Goal: Information Seeking & Learning: Learn about a topic

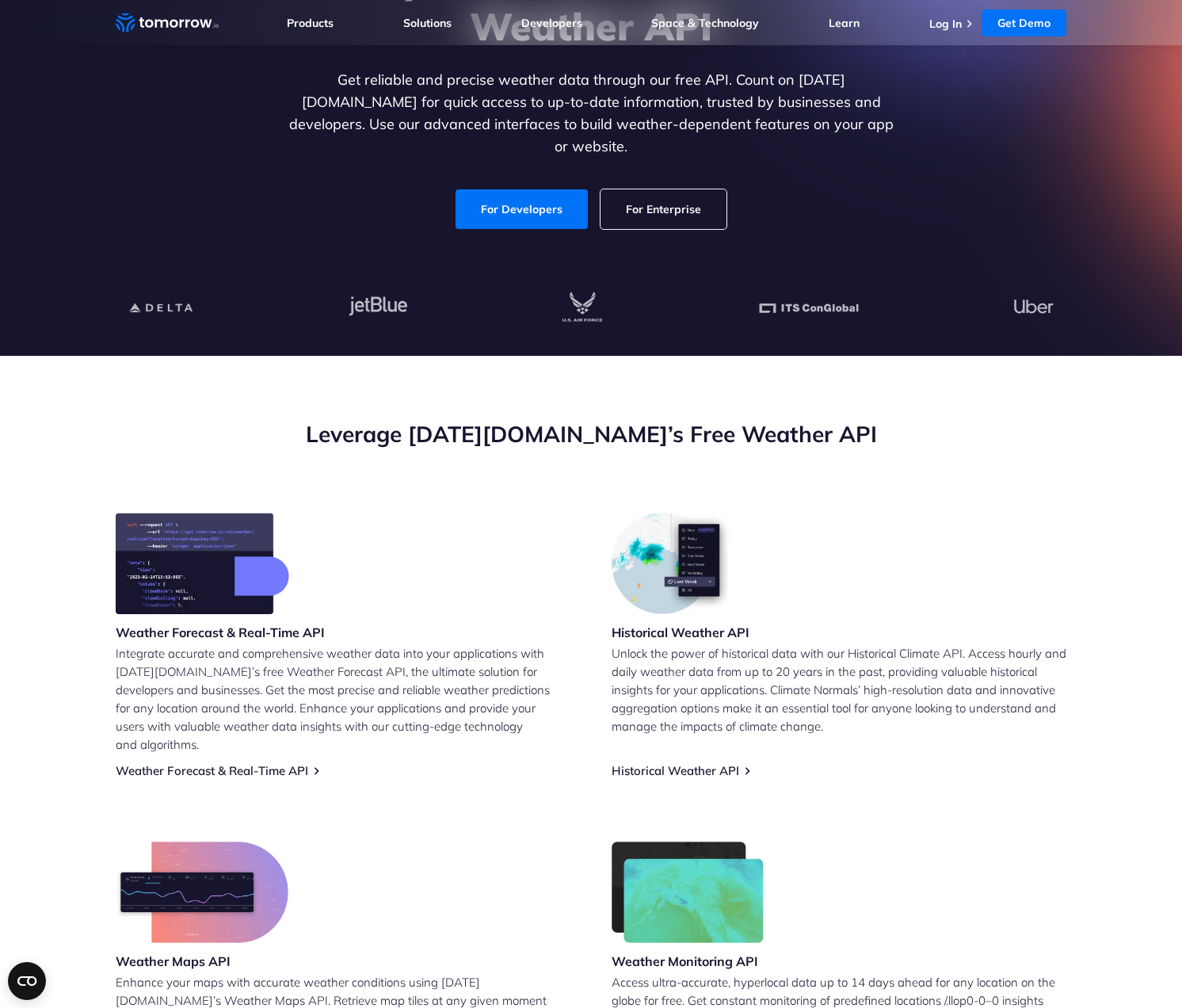
scroll to position [95, 0]
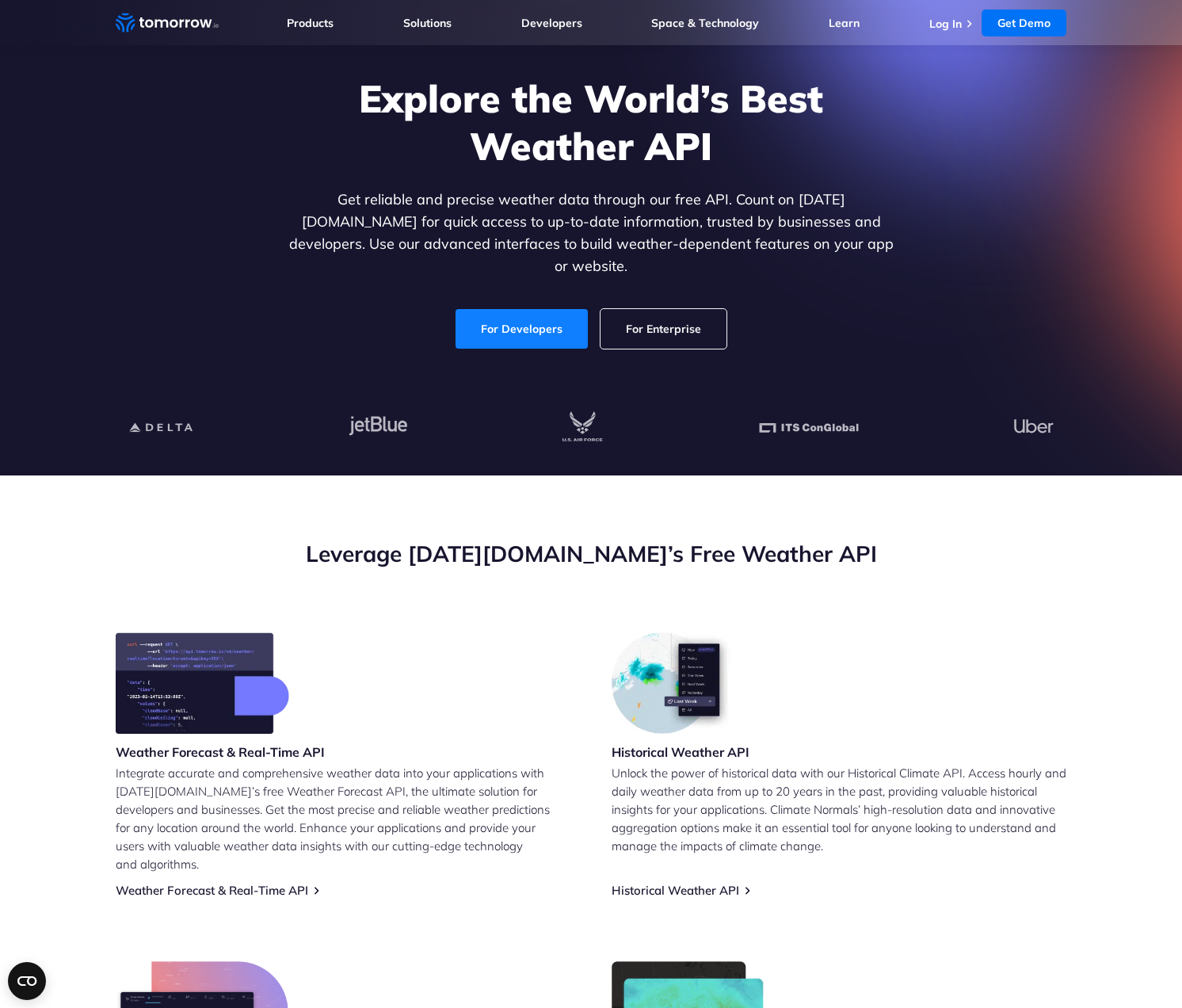
click at [524, 309] on link "For Developers" at bounding box center [521, 328] width 133 height 40
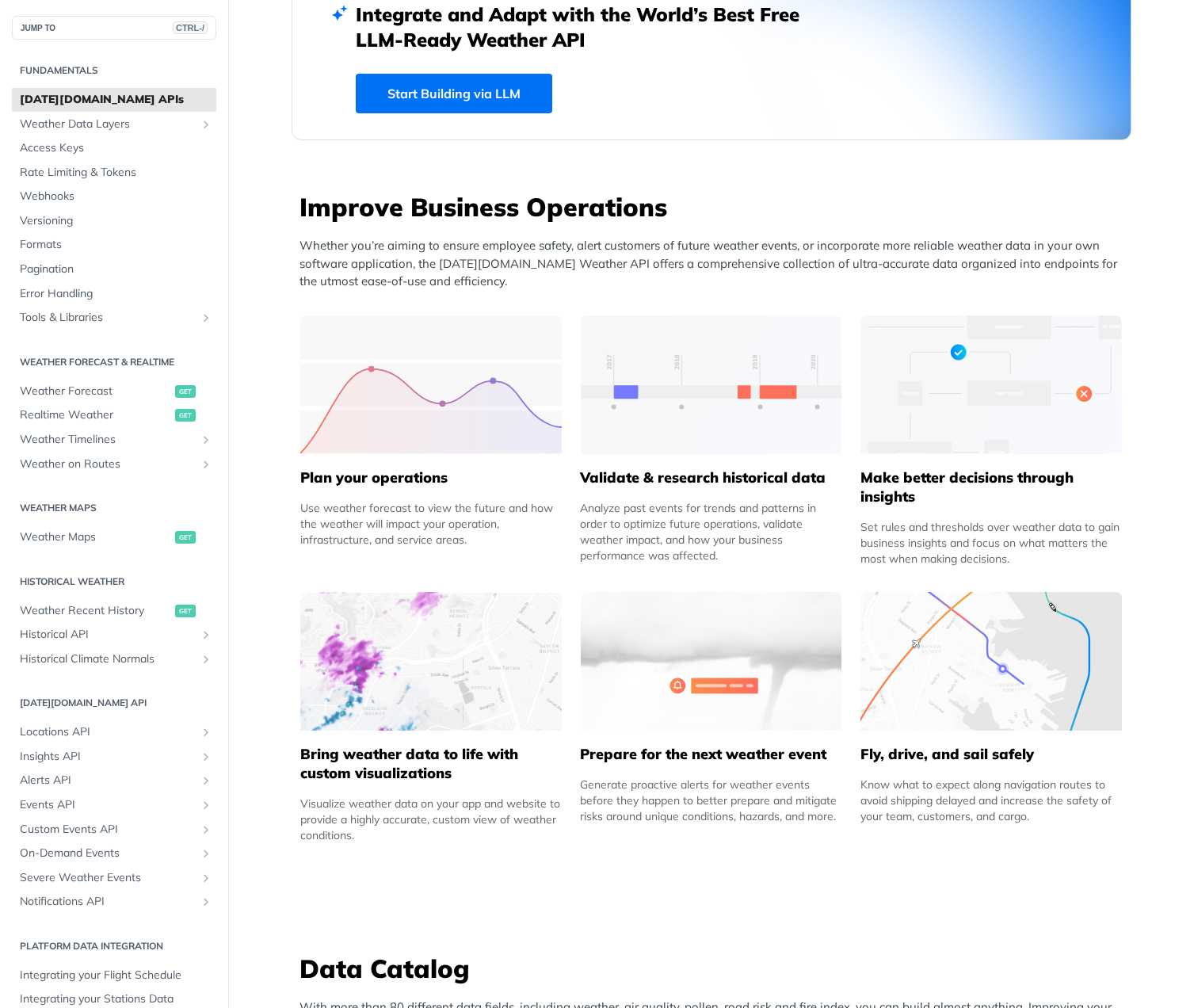
scroll to position [475, 0]
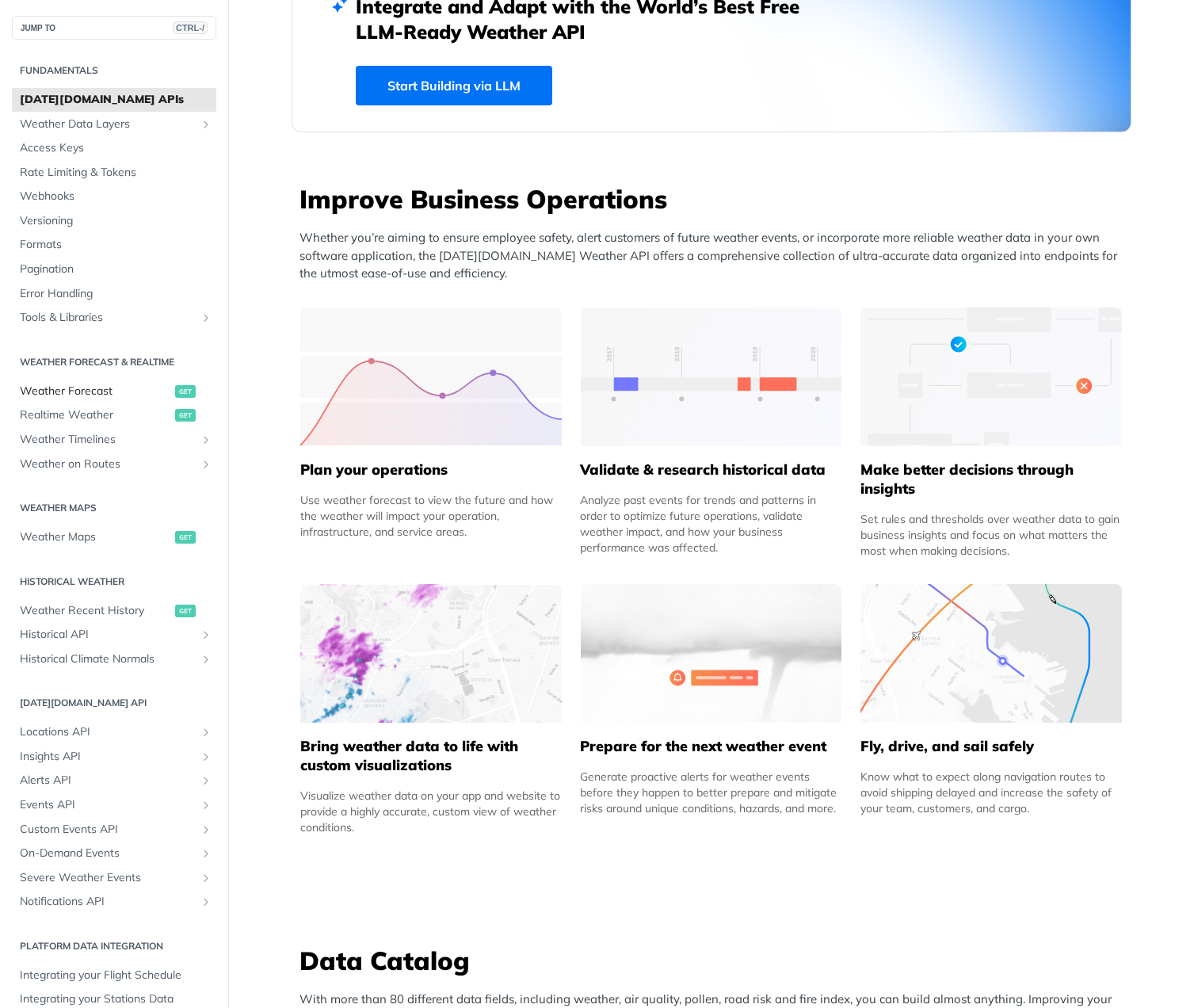
click at [84, 386] on span "Weather Forecast" at bounding box center [95, 391] width 151 height 15
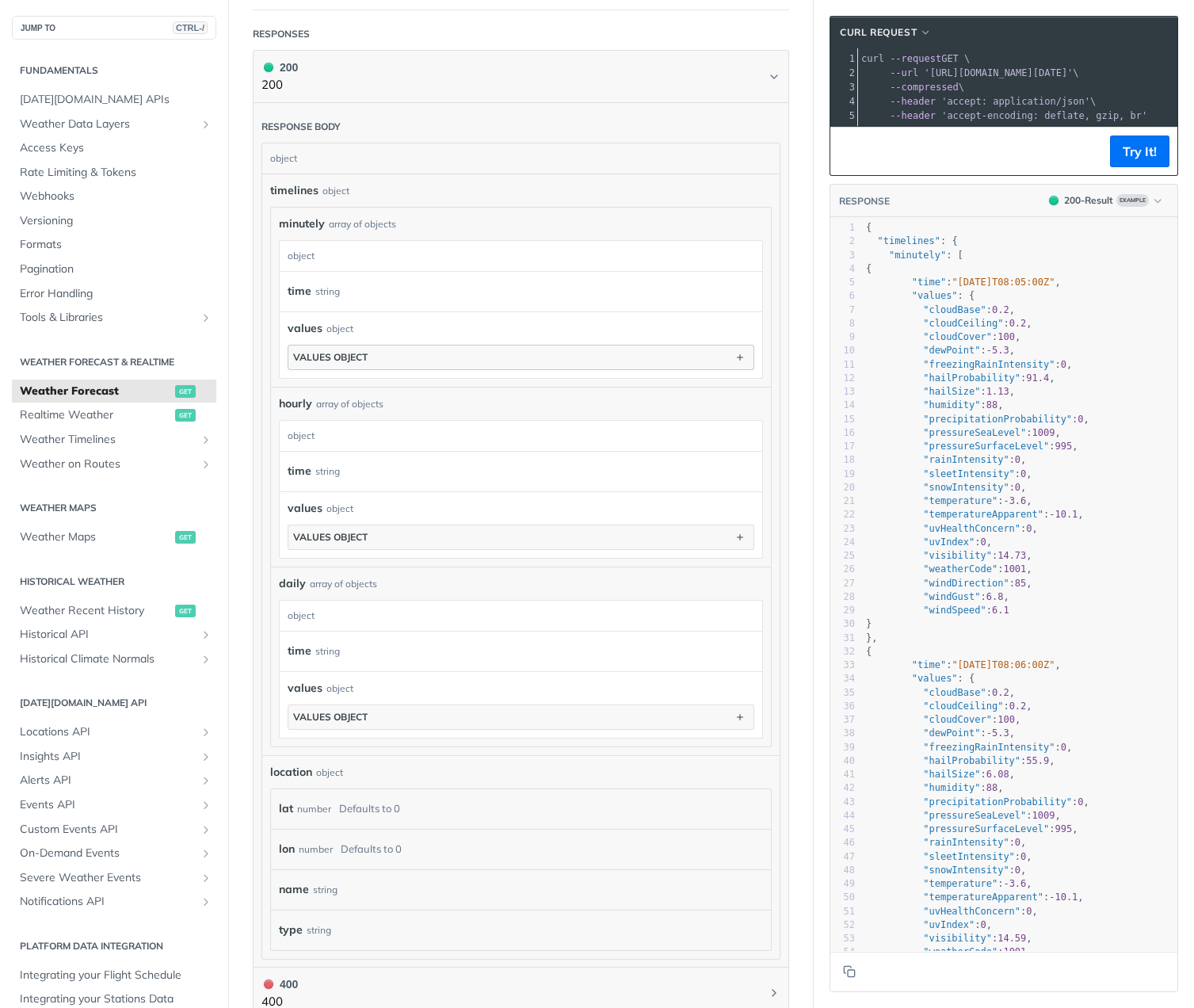
scroll to position [1311, 0]
